Goal: Task Accomplishment & Management: Use online tool/utility

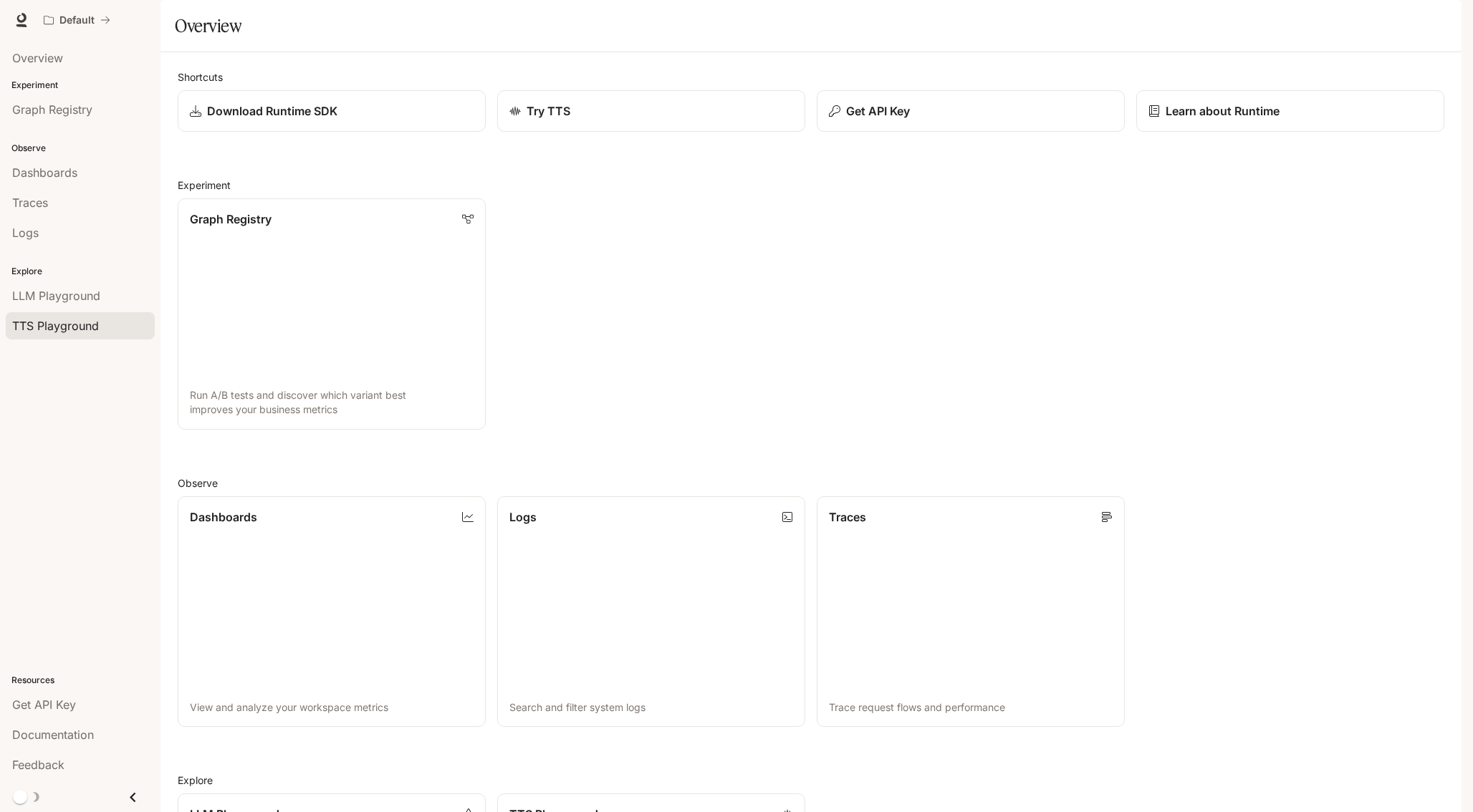
click at [88, 329] on span "TTS Playground" at bounding box center [55, 325] width 86 height 17
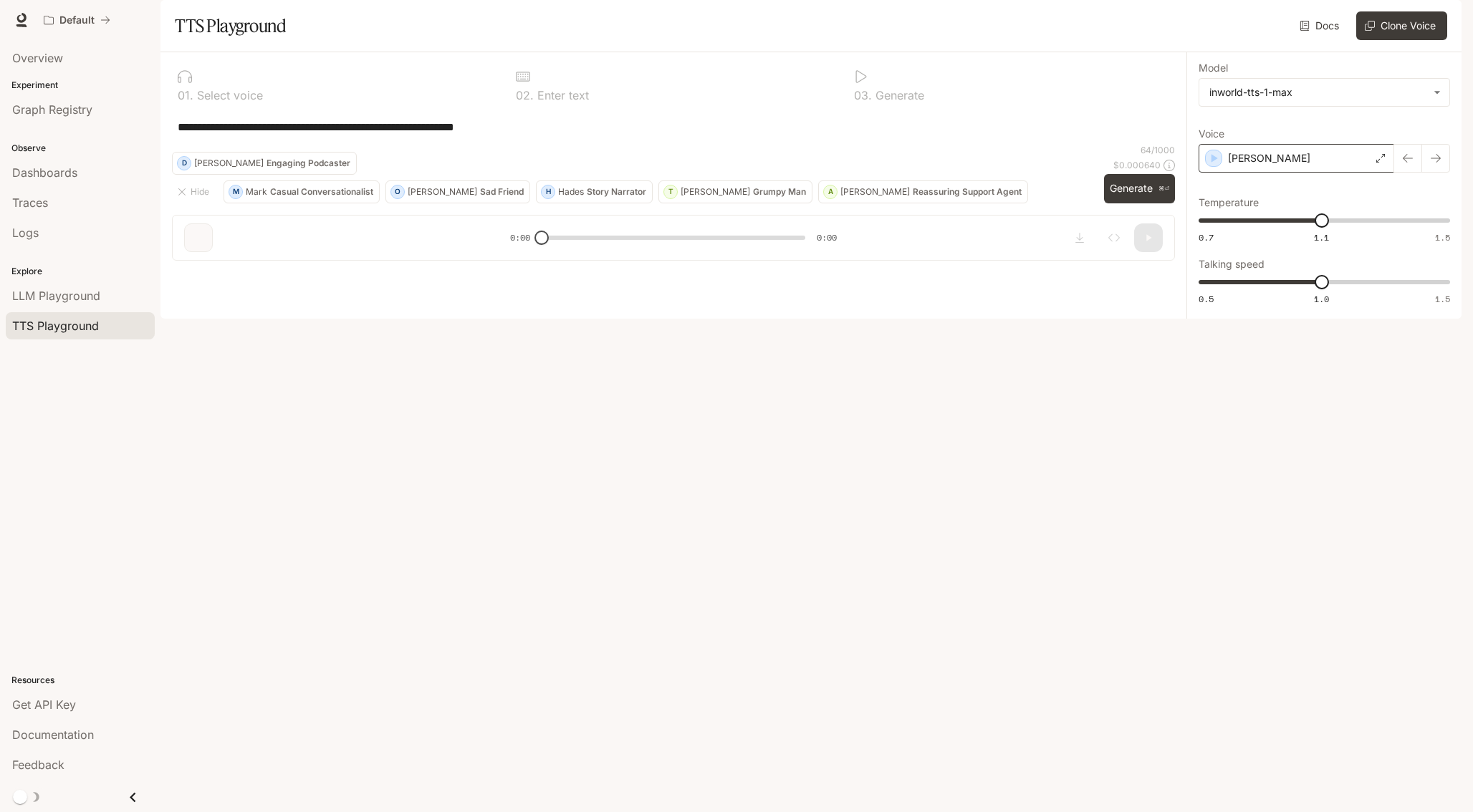
click at [1299, 173] on div "[PERSON_NAME]" at bounding box center [1296, 157] width 195 height 28
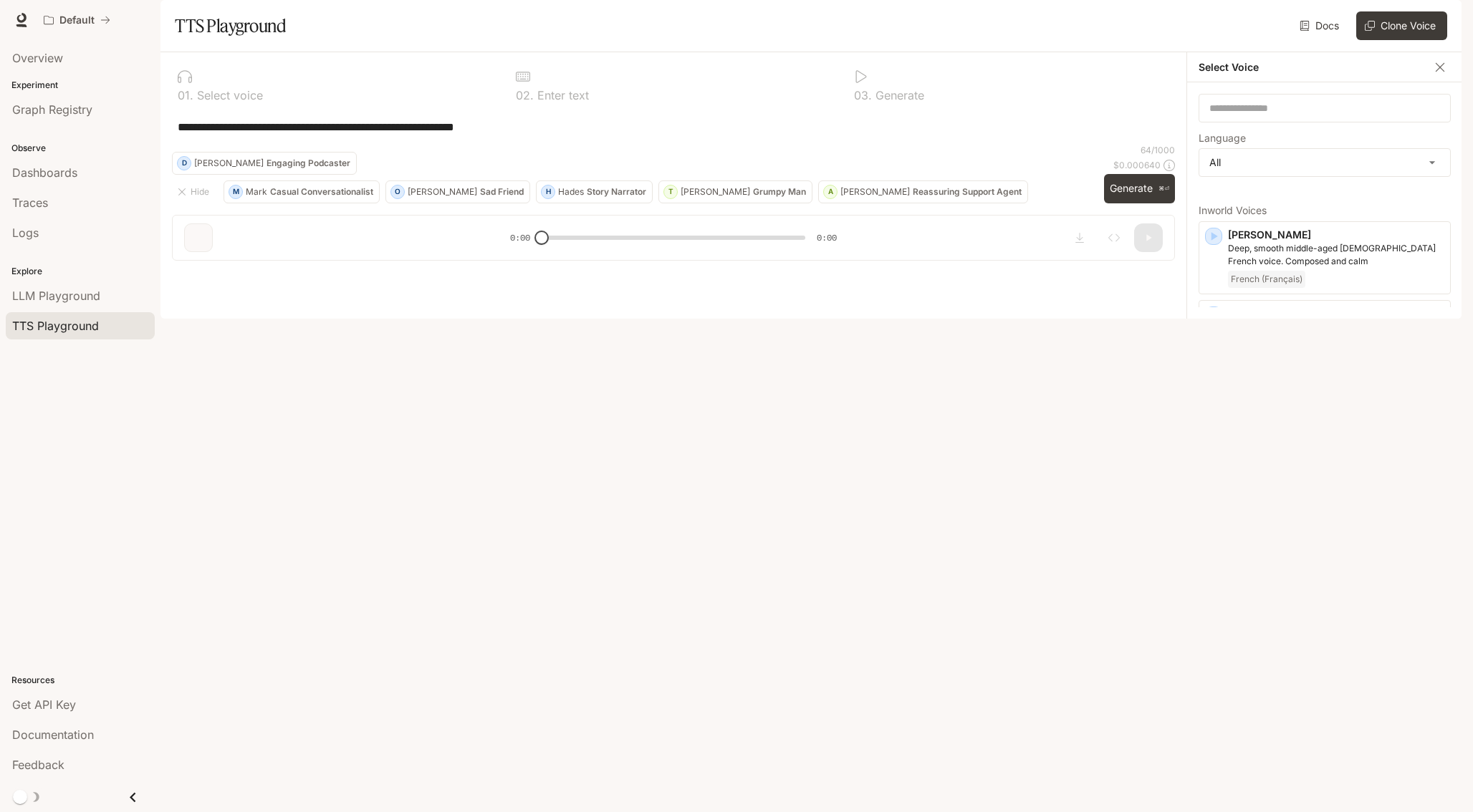
click at [1100, 144] on div "**********" at bounding box center [674, 127] width 1003 height 35
click at [1415, 40] on button "Clone Voice" at bounding box center [1401, 25] width 91 height 28
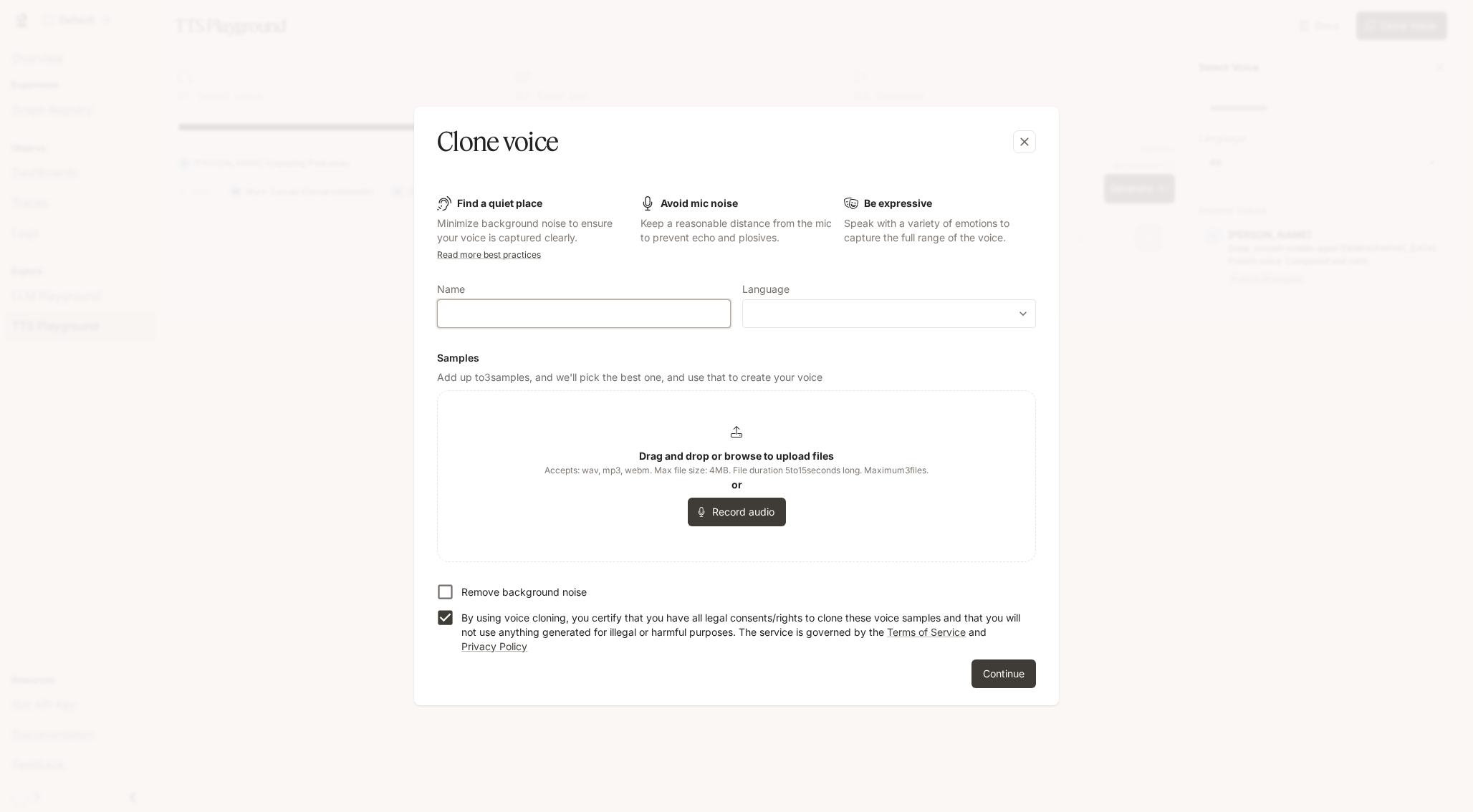
click at [509, 320] on input "text" at bounding box center [584, 314] width 292 height 15
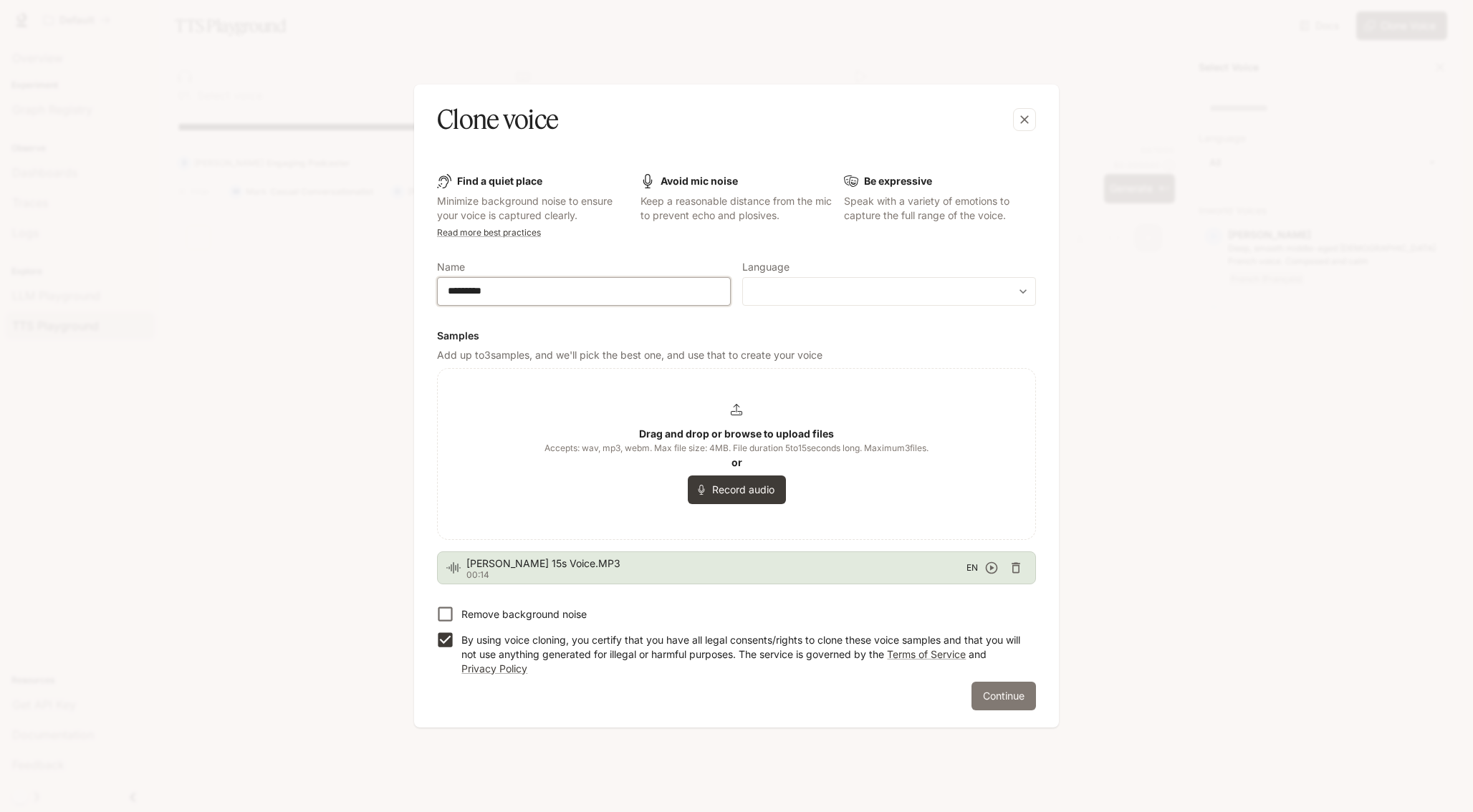
type input "*********"
click at [1017, 699] on button "Continue" at bounding box center [1004, 695] width 65 height 28
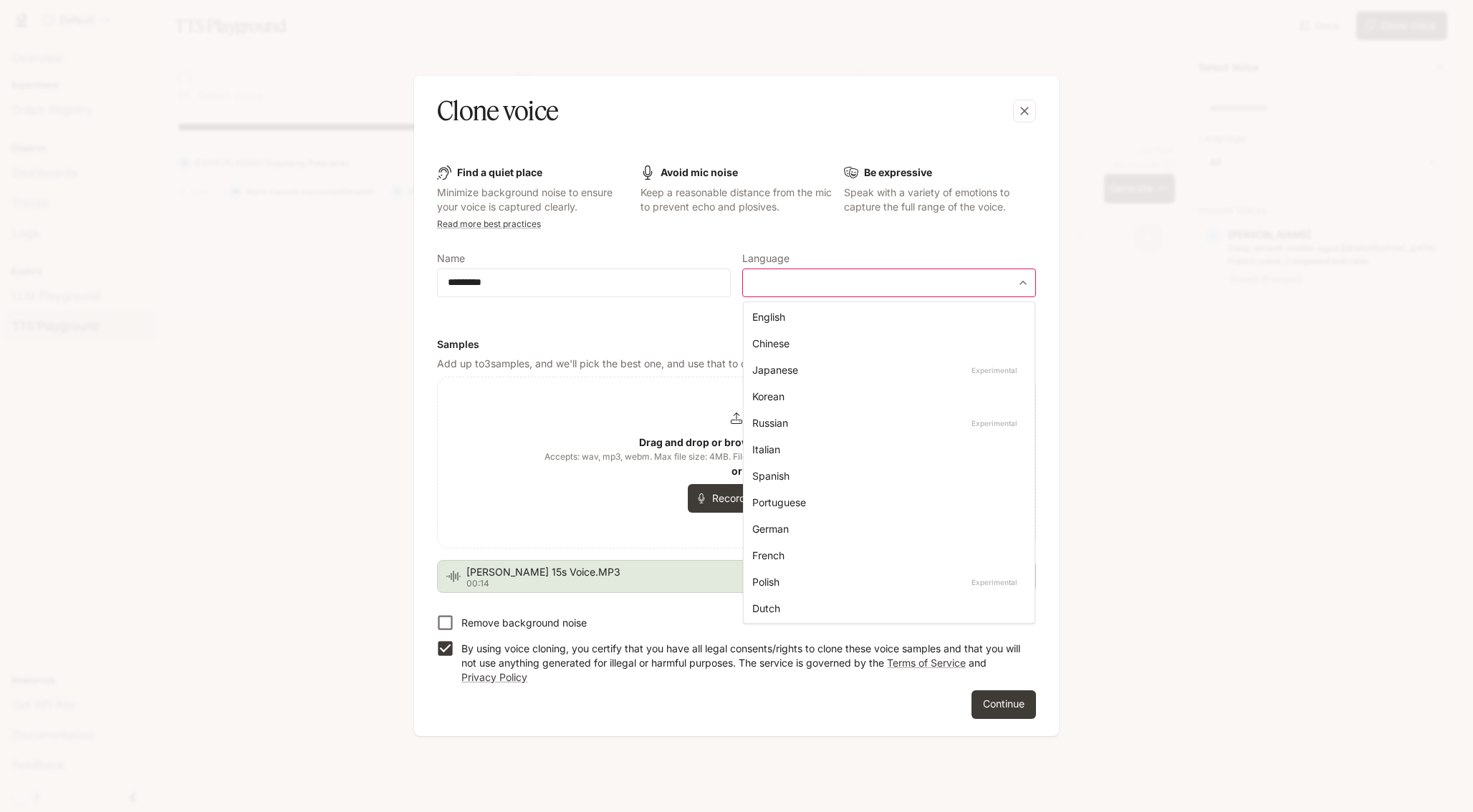
click at [863, 281] on body "**********" at bounding box center [736, 406] width 1473 height 812
click at [810, 320] on div "English" at bounding box center [886, 316] width 268 height 15
type input "*****"
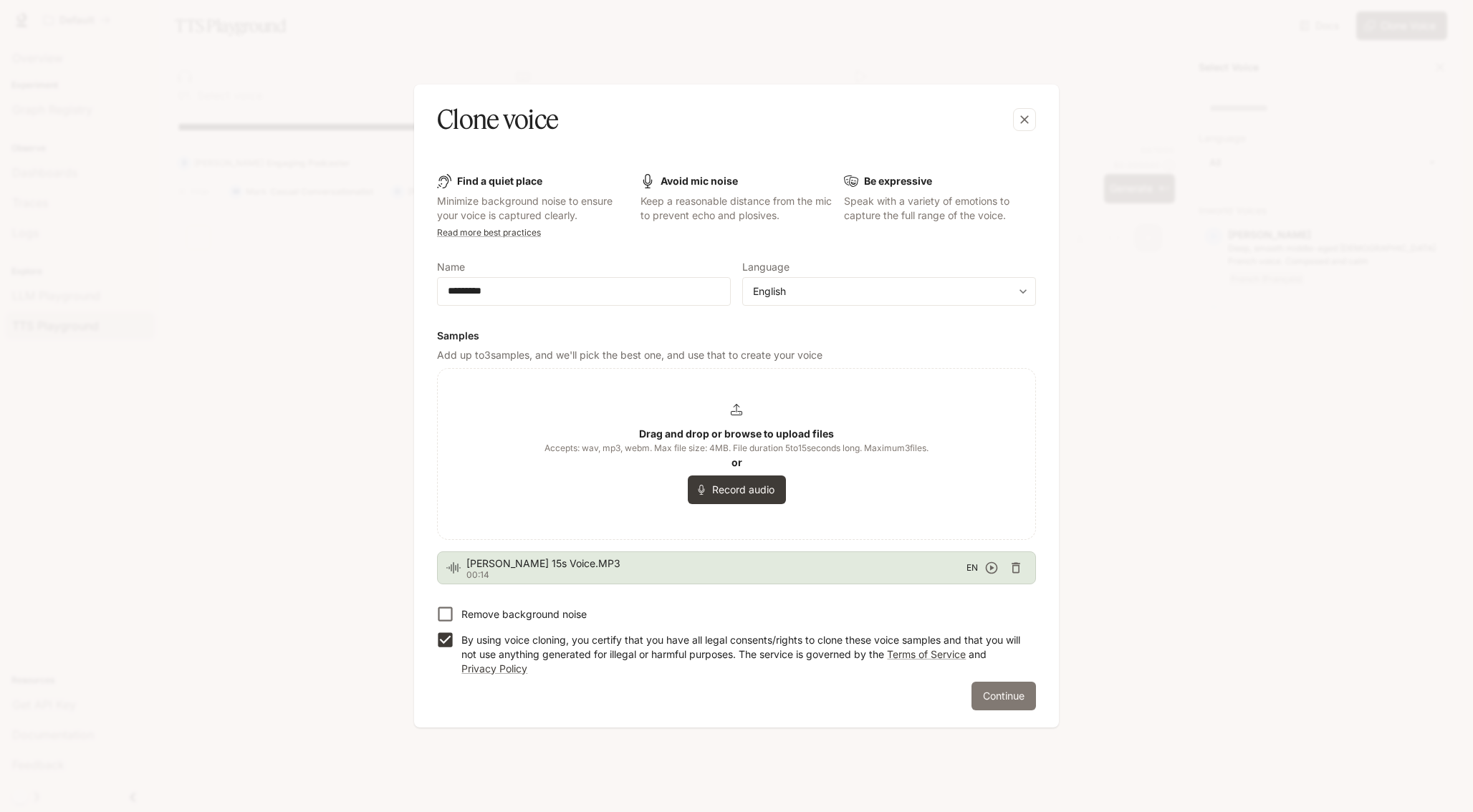
click at [1011, 693] on button "Continue" at bounding box center [1004, 695] width 65 height 28
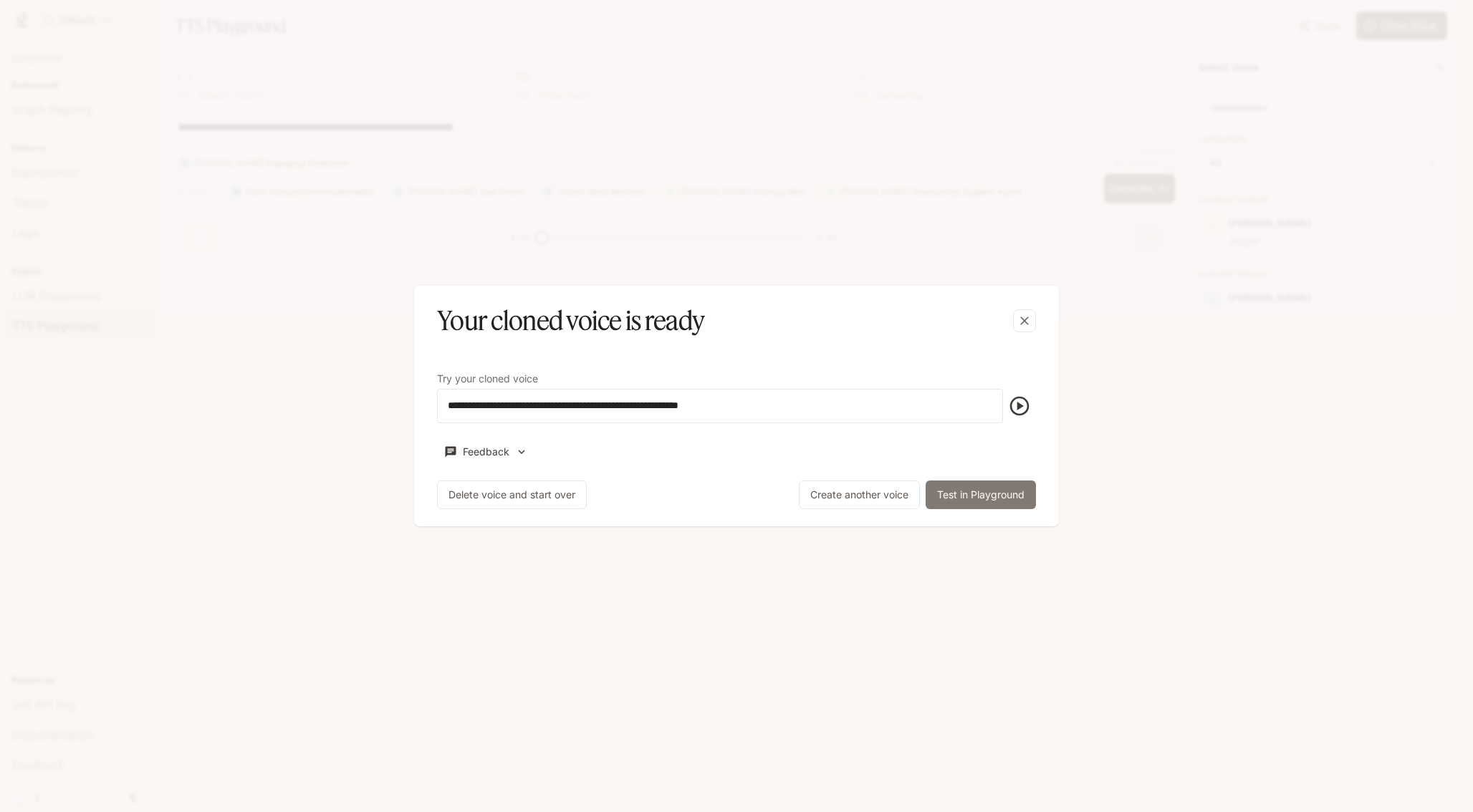
click at [984, 492] on button "Test in Playground" at bounding box center [980, 494] width 111 height 28
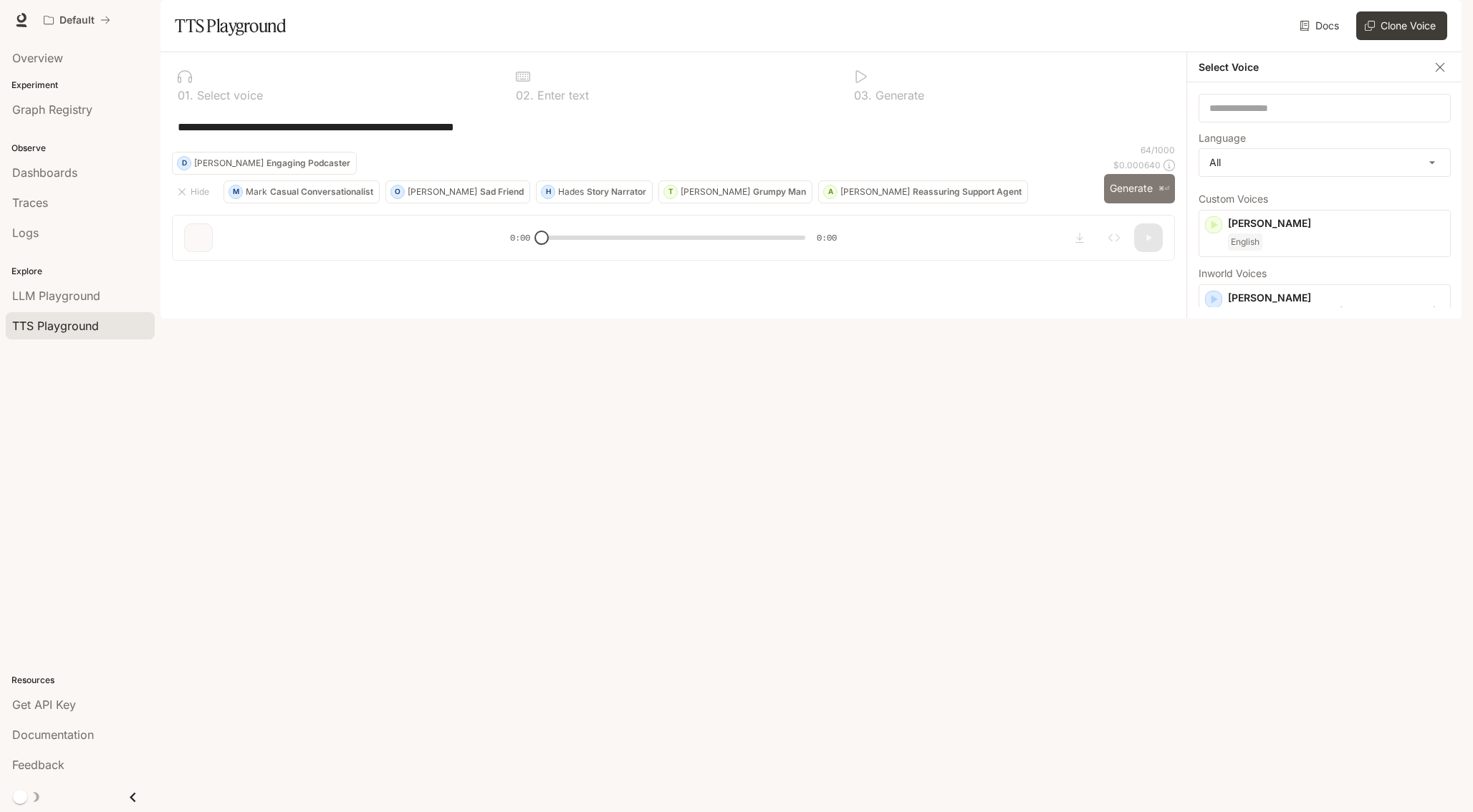
click at [1127, 203] on button "Generate ⌘⏎" at bounding box center [1139, 189] width 71 height 29
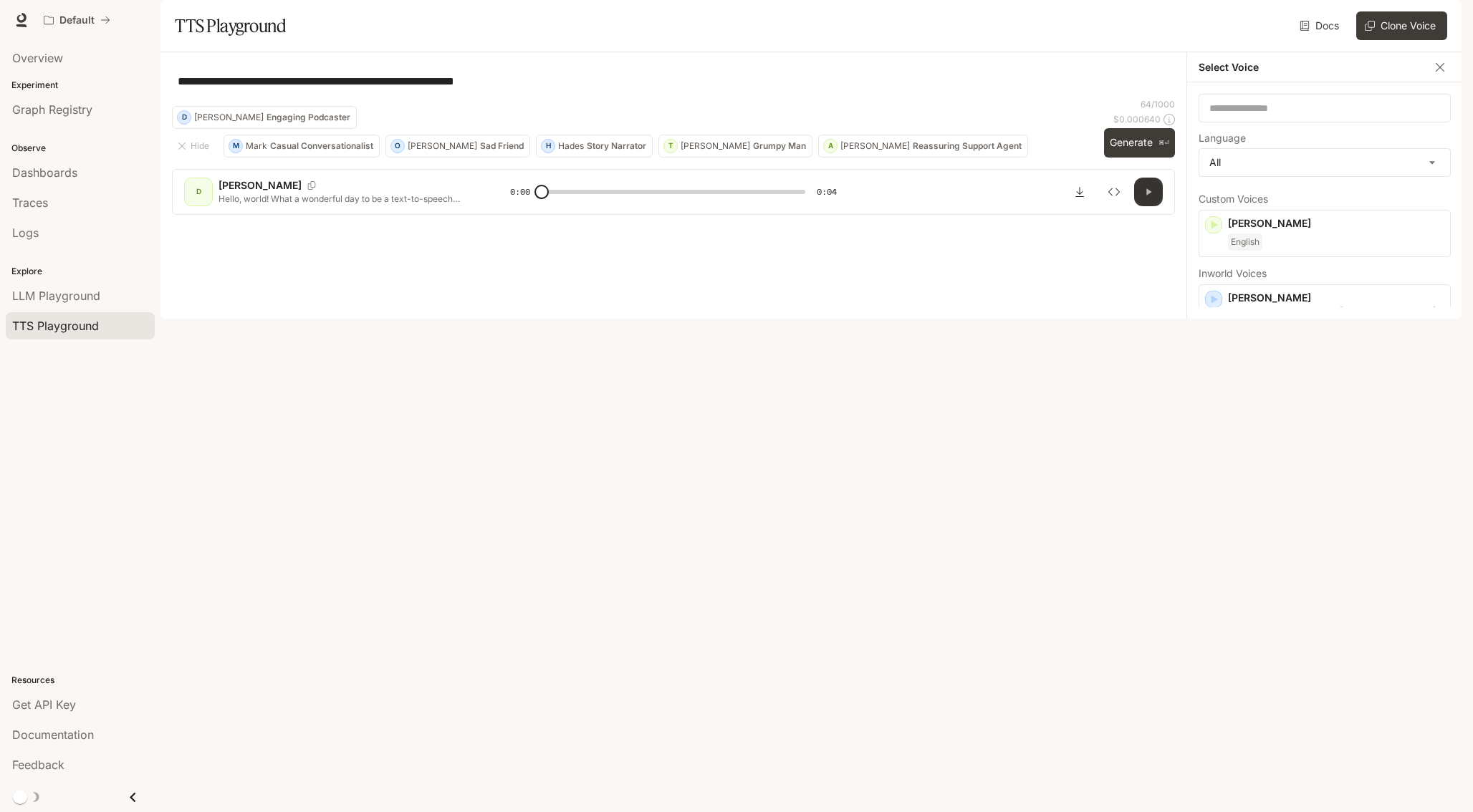
click at [1156, 206] on button "button" at bounding box center [1148, 191] width 28 height 28
click at [1140, 157] on button "Generate ⌘⏎" at bounding box center [1139, 143] width 71 height 29
type input "*"
click at [1437, 74] on icon "button" at bounding box center [1440, 68] width 15 height 15
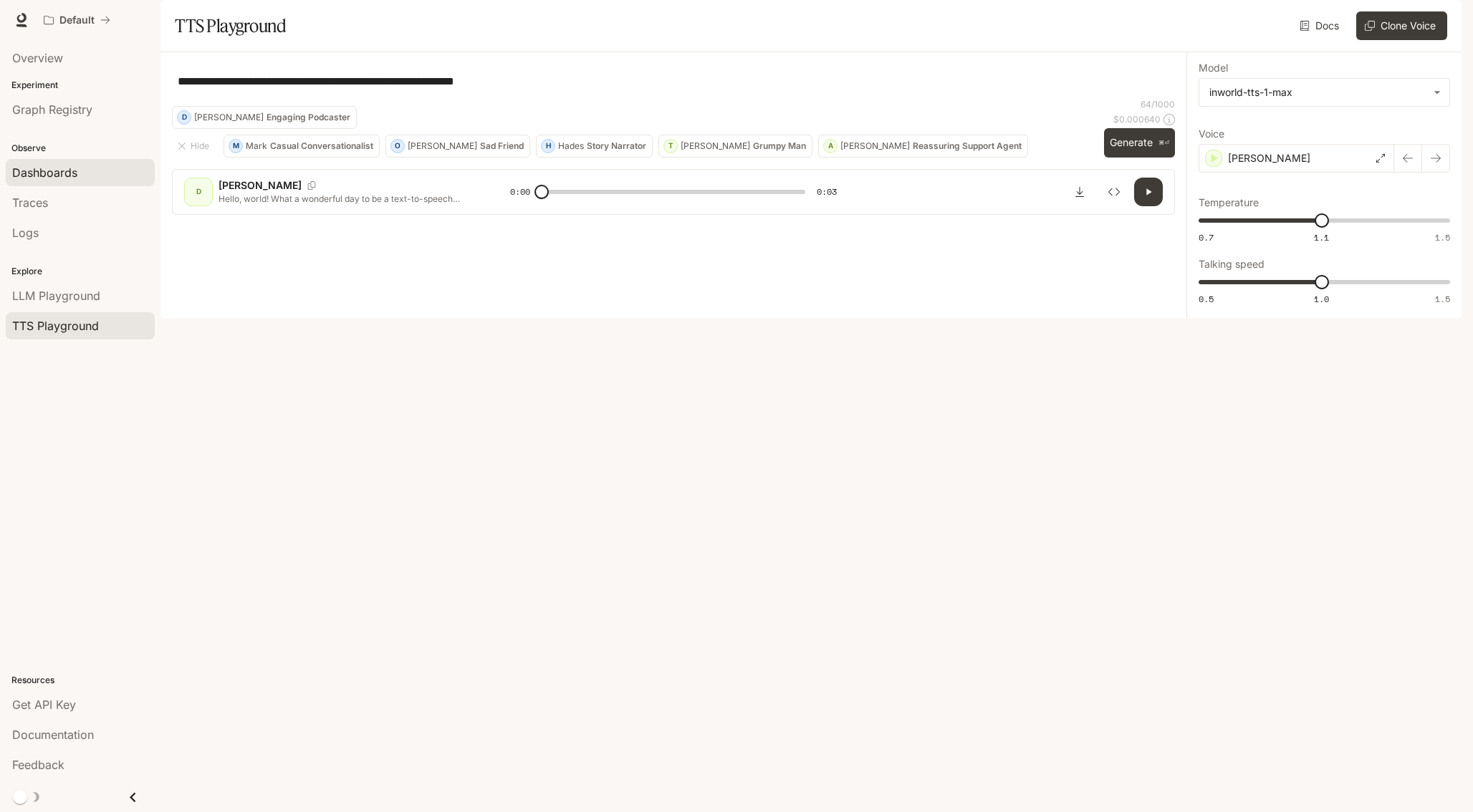
click at [94, 174] on div "Dashboards" at bounding box center [80, 172] width 136 height 17
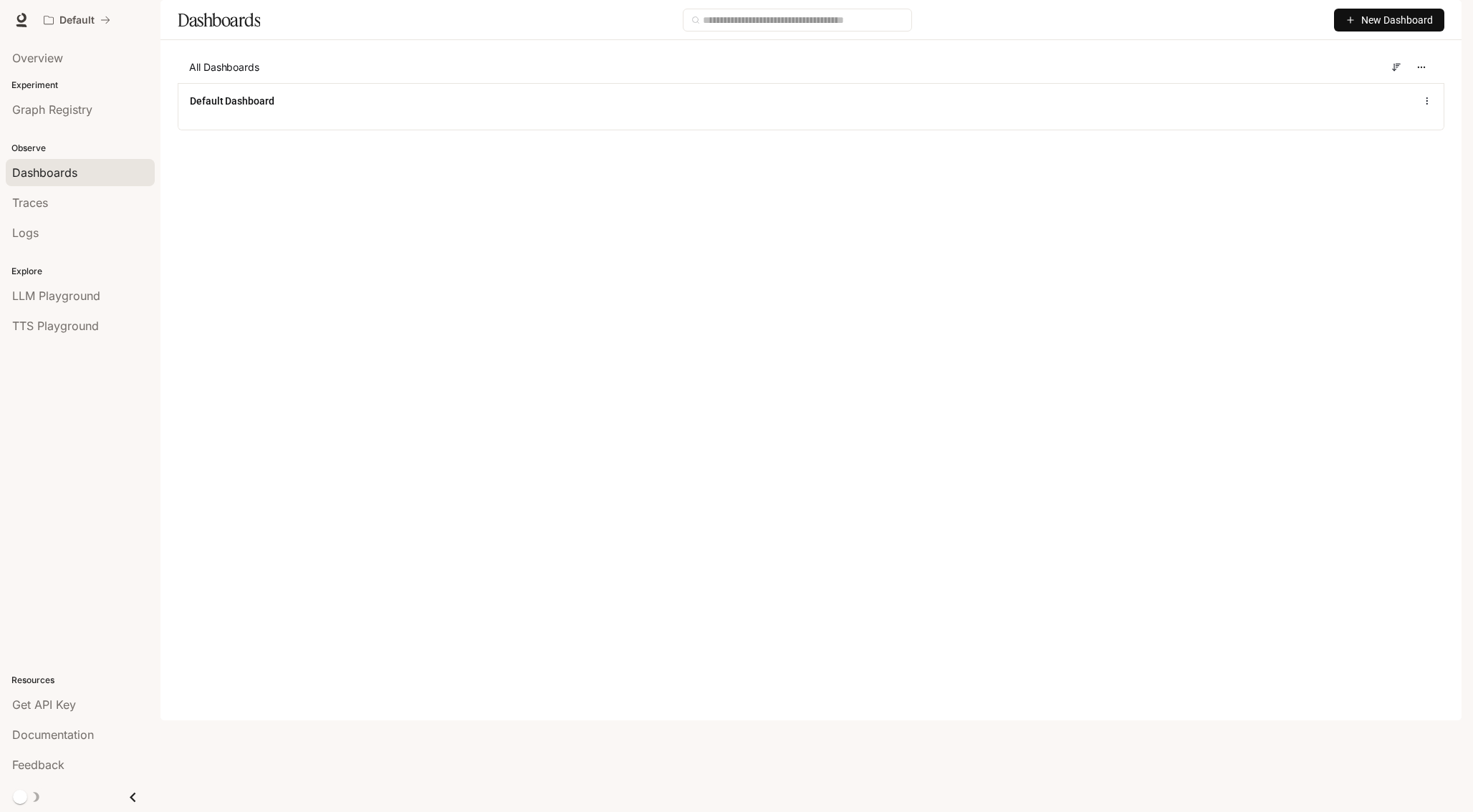
click at [1395, 28] on span "New Dashboard" at bounding box center [1396, 20] width 72 height 16
click at [1390, 91] on div "Create dashboard" at bounding box center [1372, 91] width 119 height 16
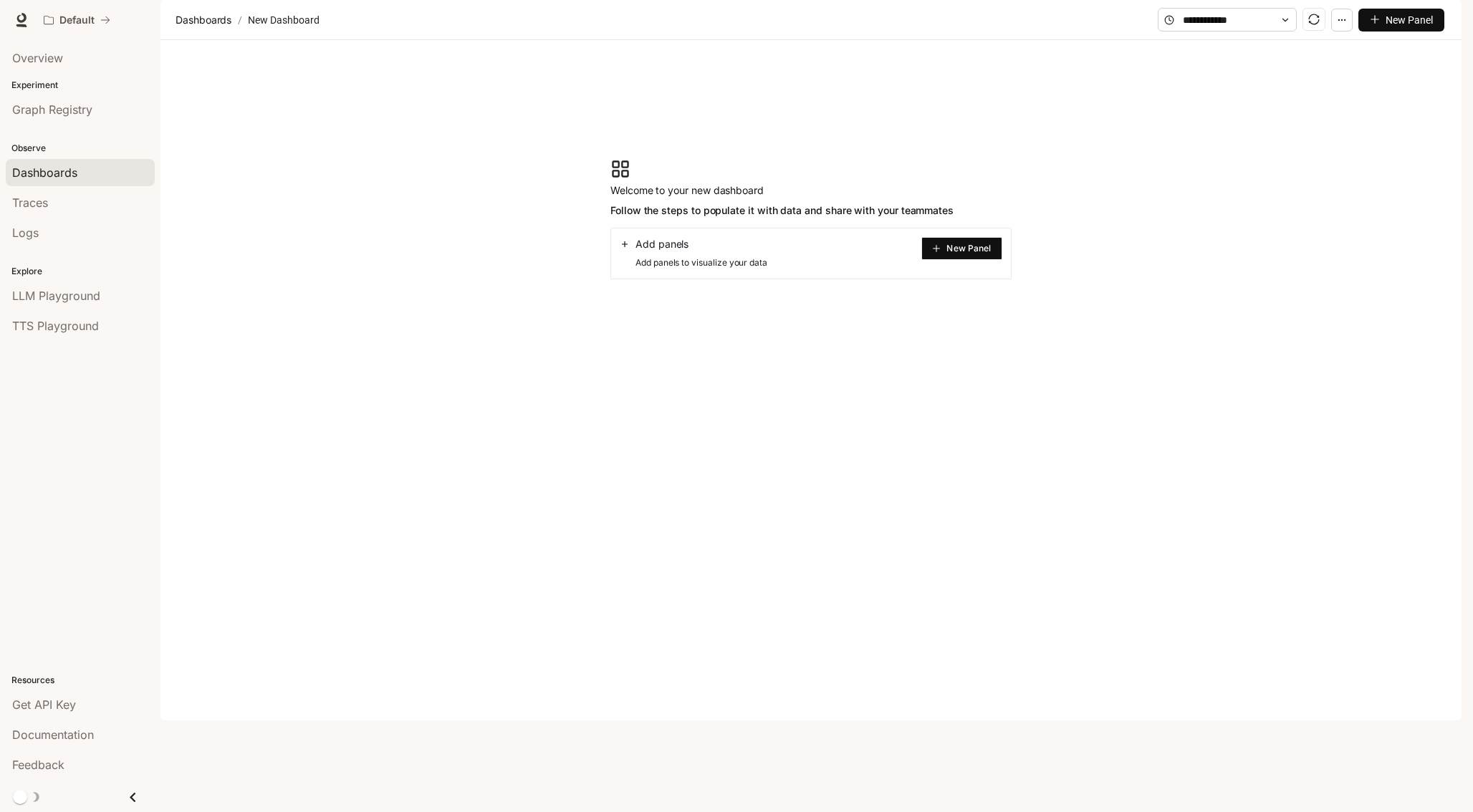
click at [951, 252] on span "New Panel" at bounding box center [968, 248] width 44 height 7
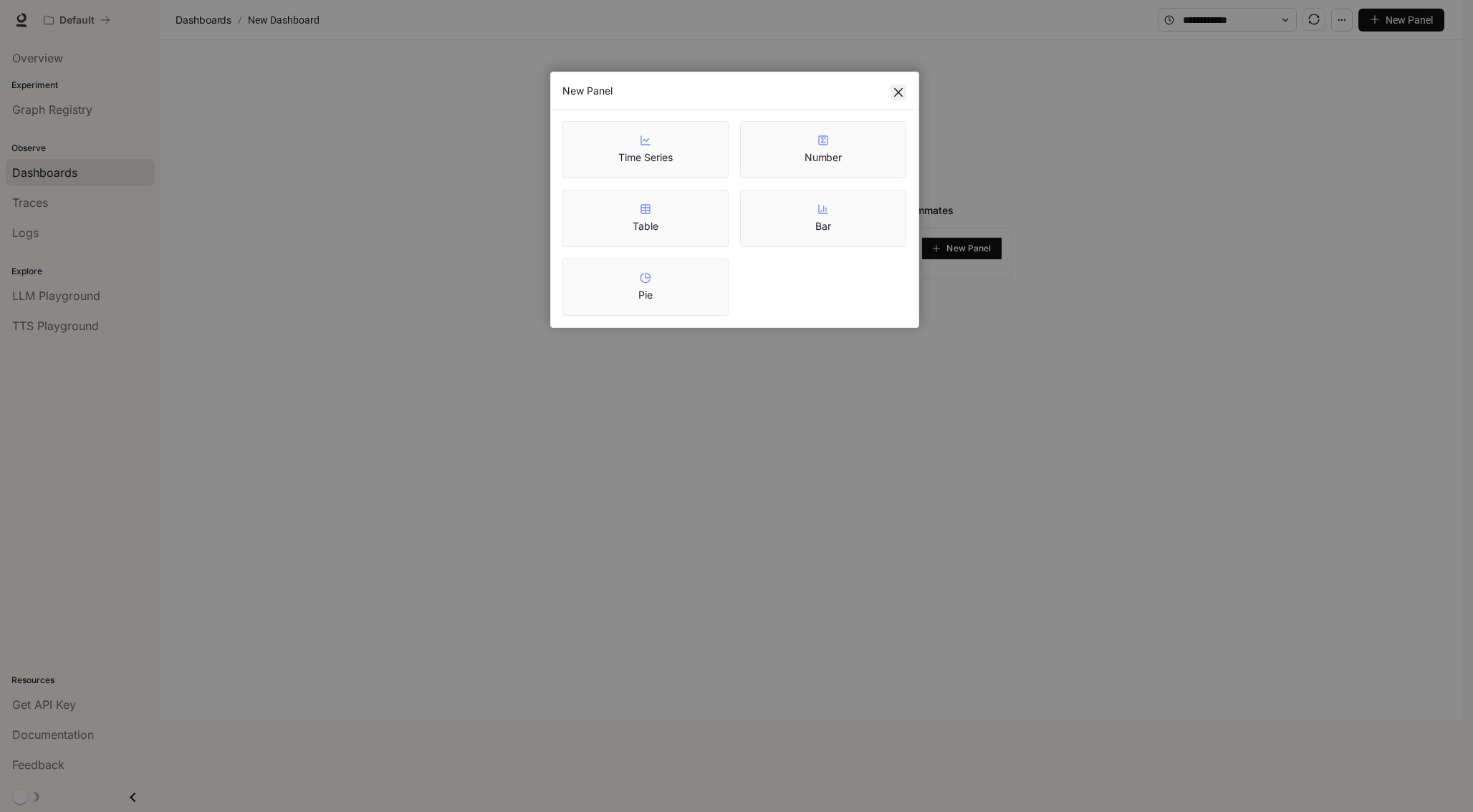
click at [900, 91] on icon "close" at bounding box center [898, 92] width 9 height 9
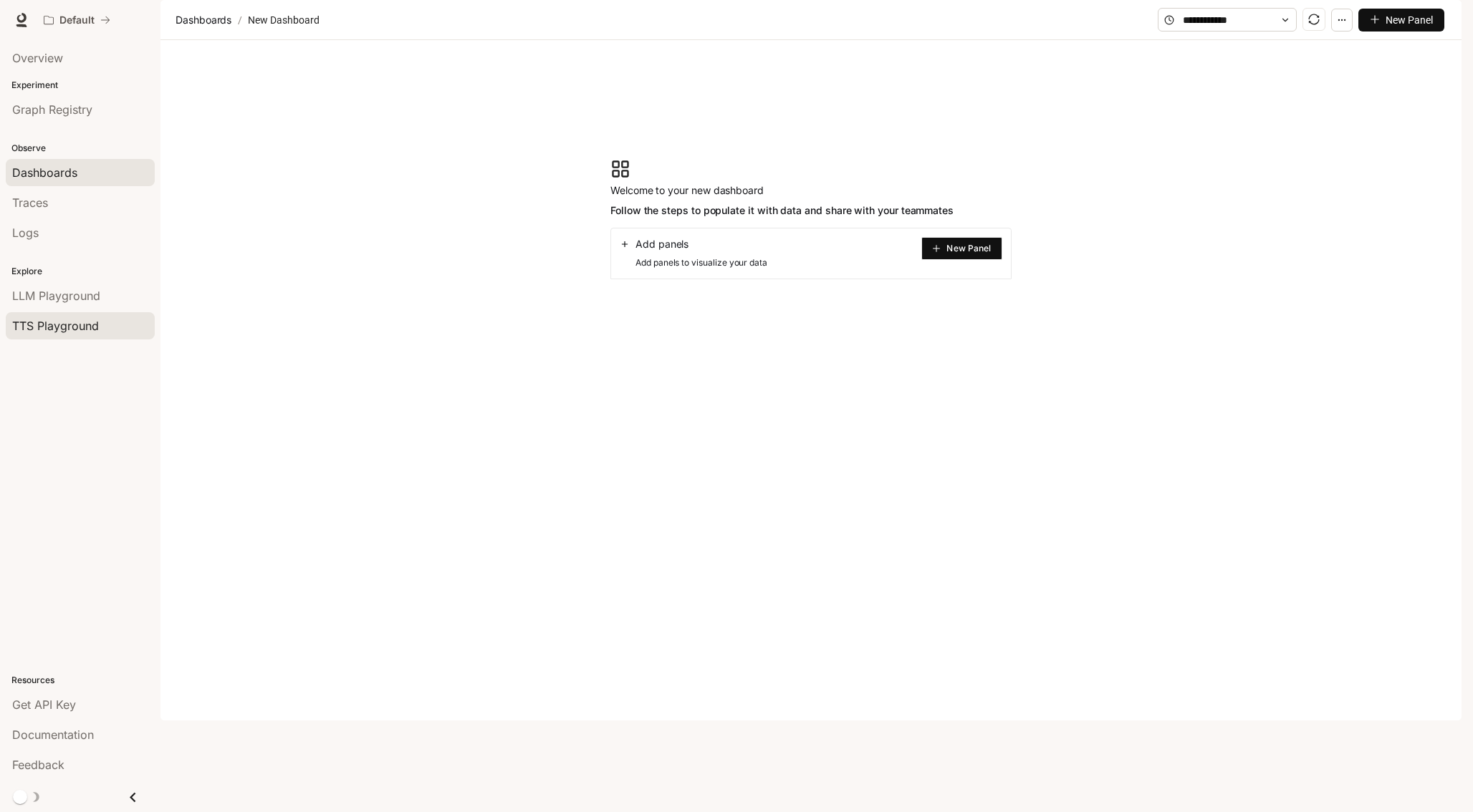
click at [81, 320] on span "TTS Playground" at bounding box center [55, 325] width 86 height 17
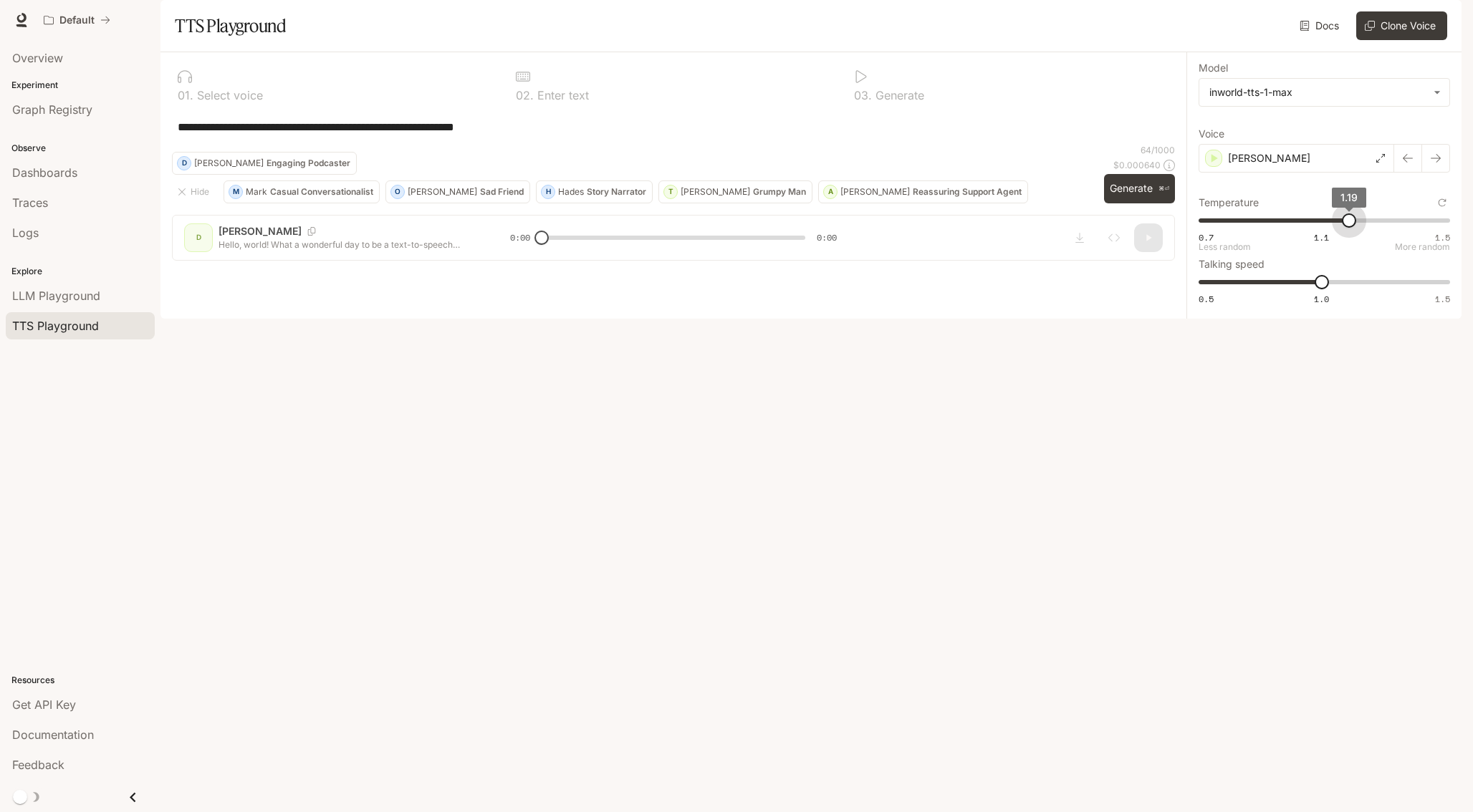
type input "****"
drag, startPoint x: 1317, startPoint y: 266, endPoint x: 1361, endPoint y: 266, distance: 44.0
click at [1361, 228] on span "1.23" at bounding box center [1361, 220] width 15 height 15
click at [1133, 203] on button "Generate ⌘⏎" at bounding box center [1139, 189] width 71 height 29
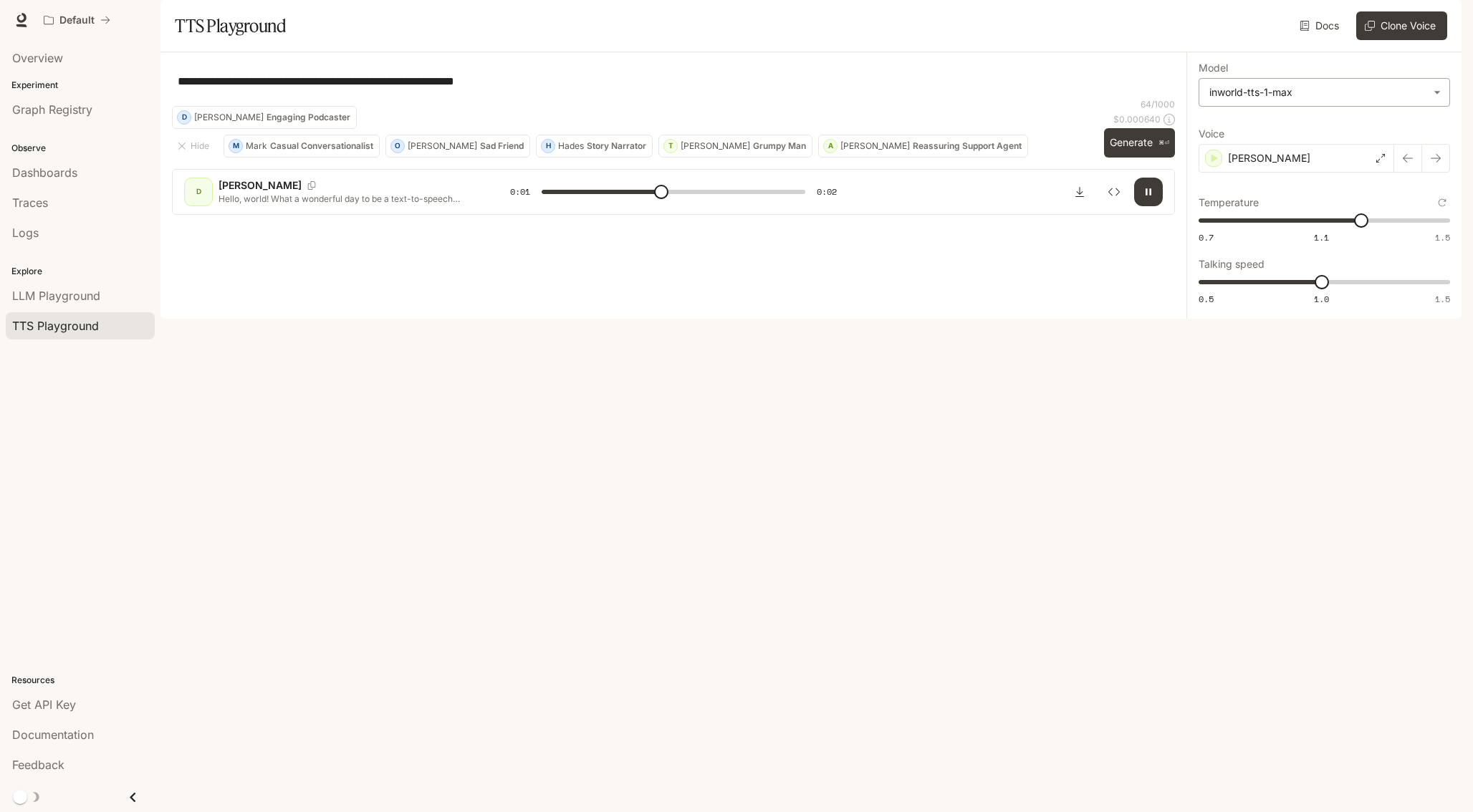
click at [1324, 133] on body "**********" at bounding box center [736, 406] width 1473 height 812
click at [1324, 133] on div at bounding box center [736, 406] width 1473 height 812
click at [1143, 157] on button "Generate ⌘⏎" at bounding box center [1139, 143] width 71 height 29
type input "*"
type input "***"
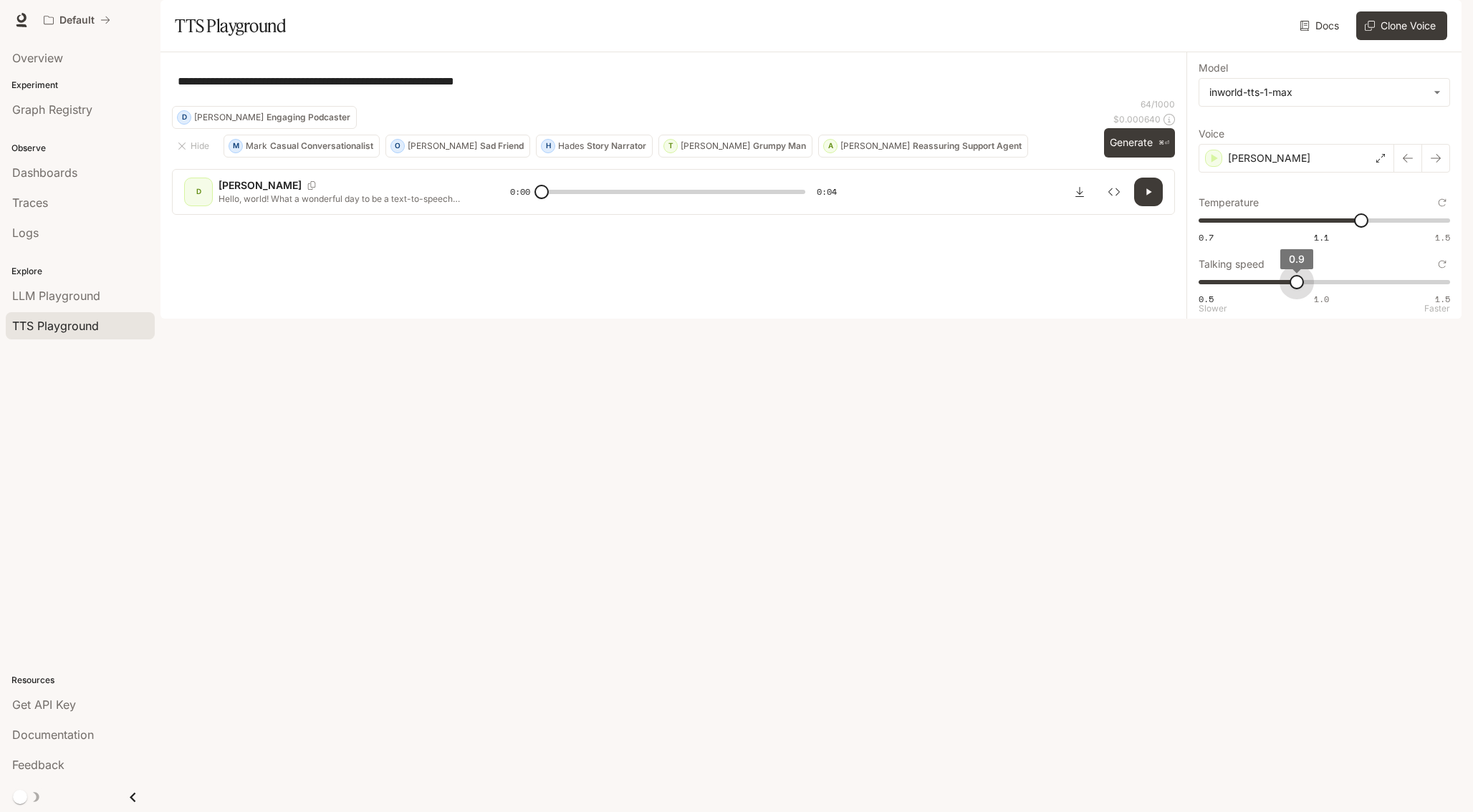
drag, startPoint x: 1317, startPoint y: 324, endPoint x: 1303, endPoint y: 326, distance: 14.1
click at [1303, 289] on span "0.9" at bounding box center [1297, 283] width 15 height 15
click at [1136, 157] on button "Generate ⌘⏎" at bounding box center [1139, 143] width 71 height 29
click at [1131, 157] on button "Generate ⌘⏎" at bounding box center [1139, 143] width 71 height 29
type input "*"
